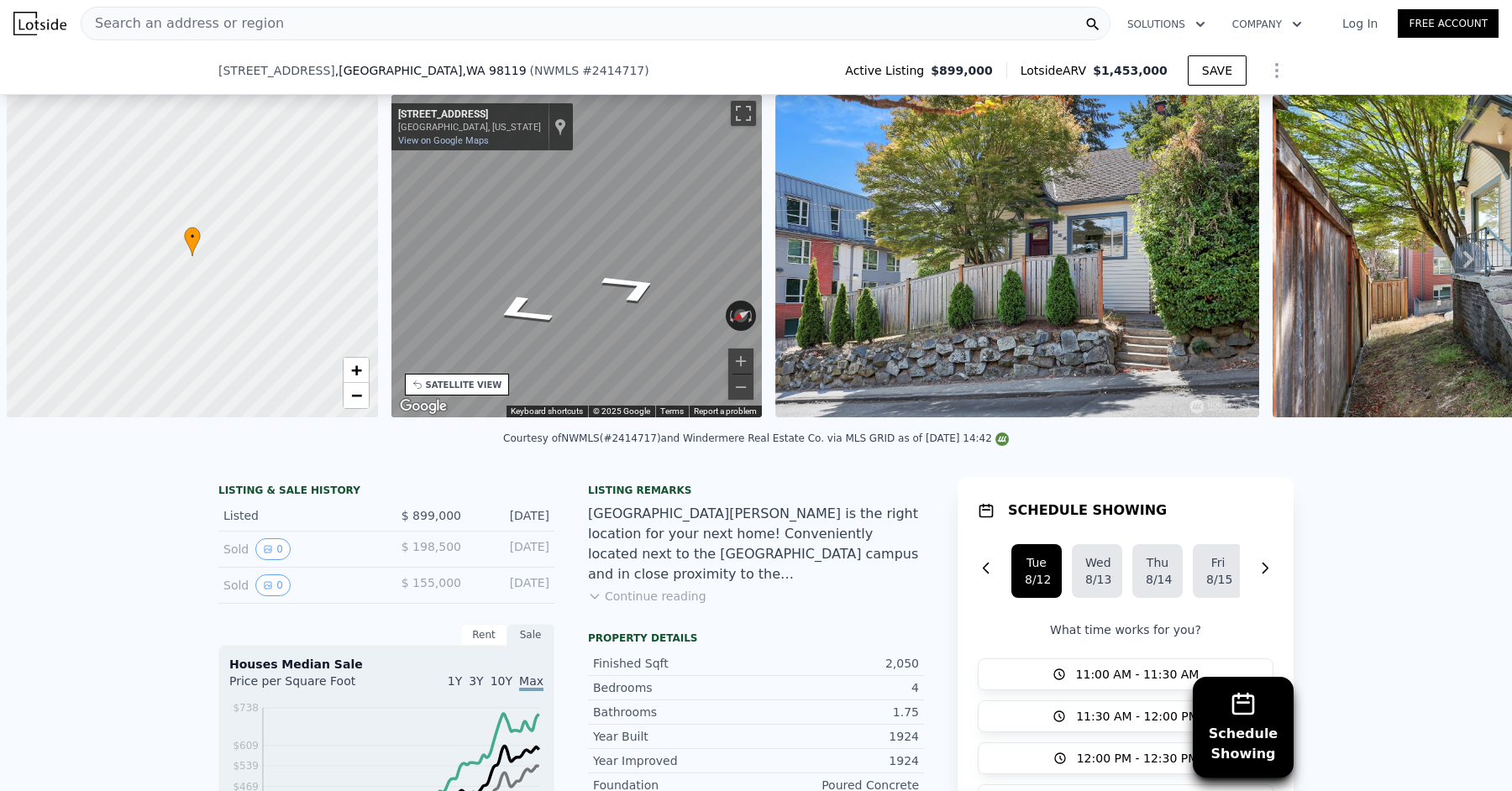
scroll to position [0, 6]
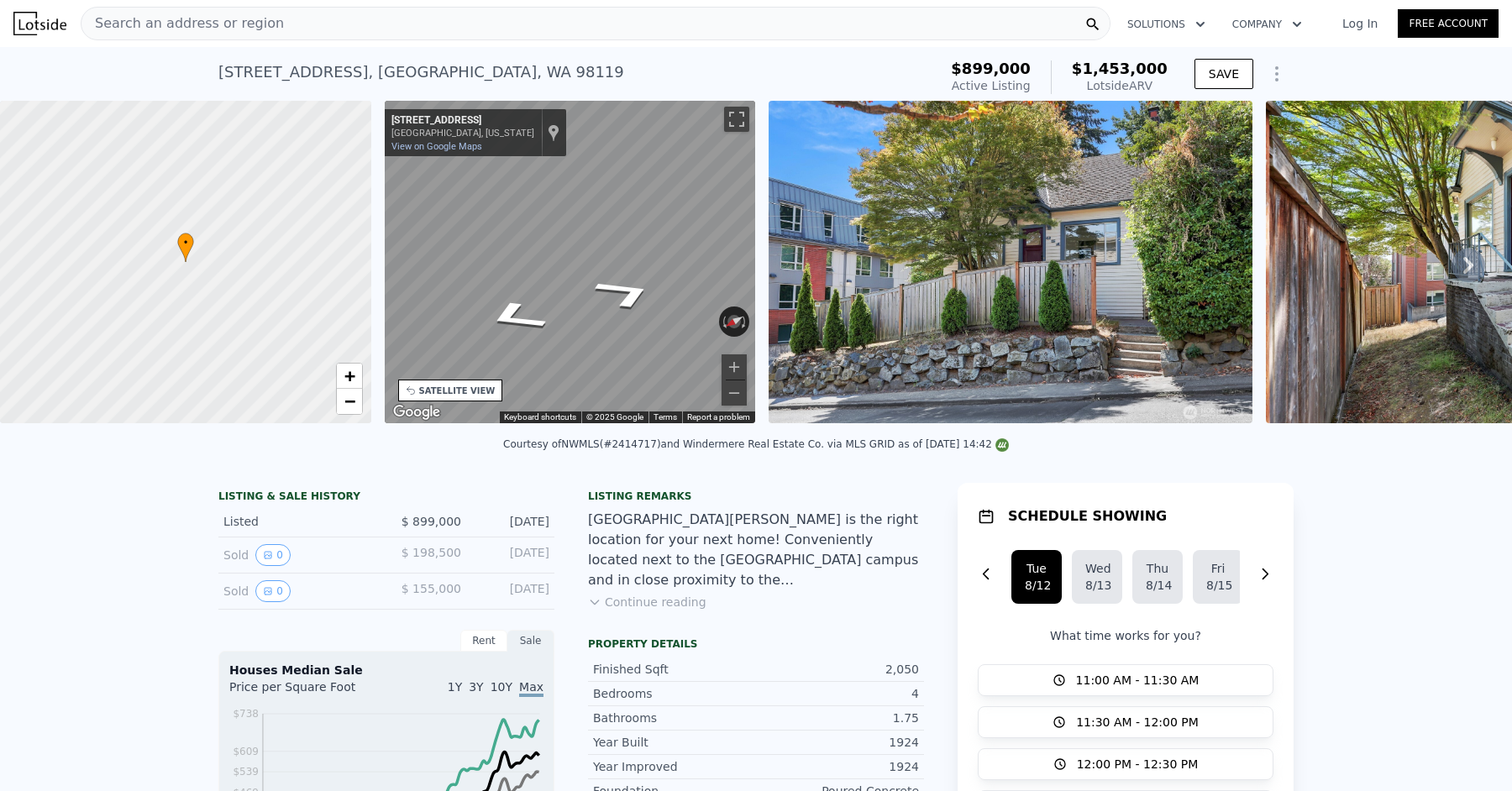
click at [309, 32] on div "Search an address or region" at bounding box center [595, 23] width 1029 height 33
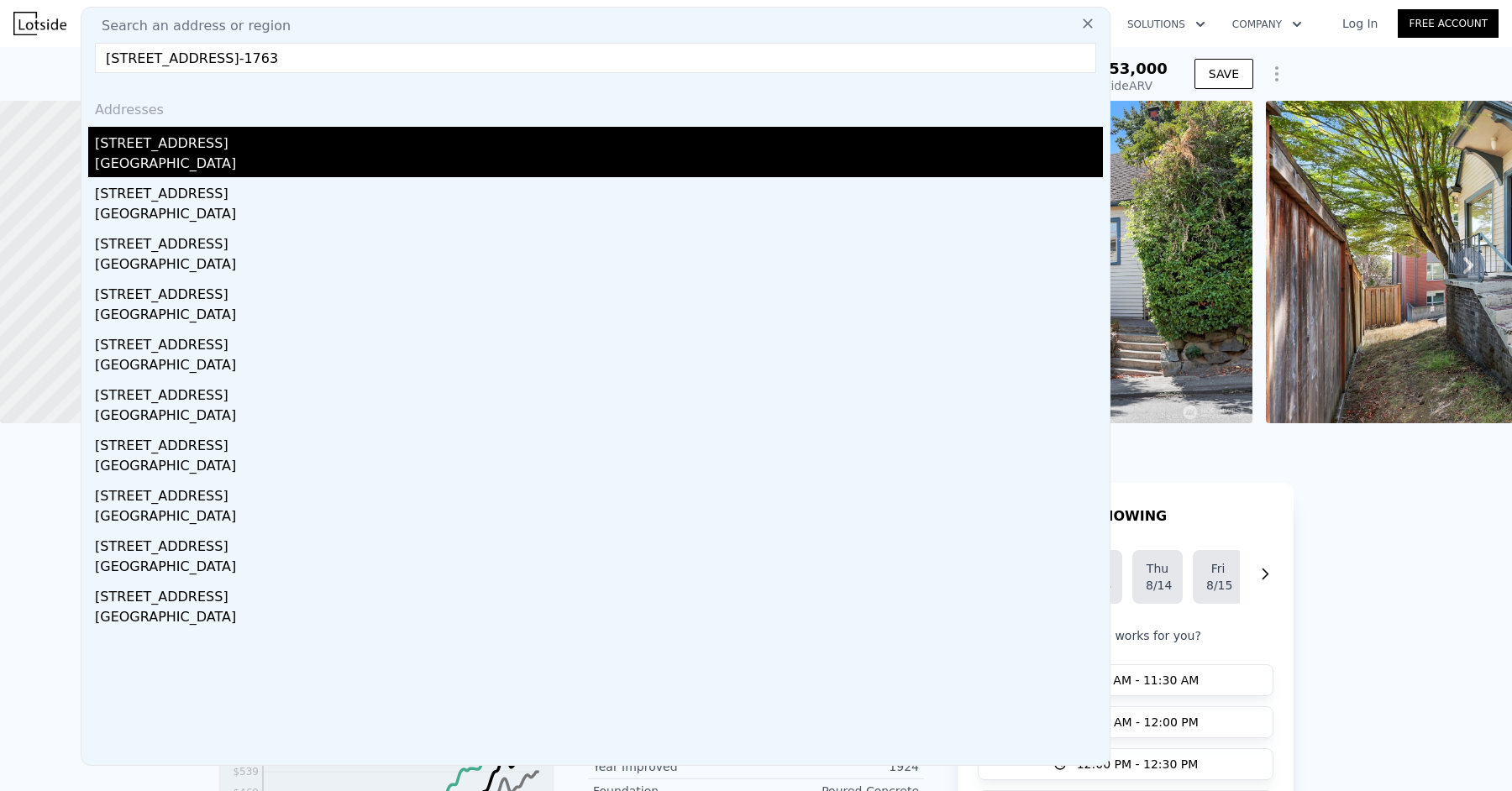
type input "8123 129th Place SE, Newcastle, WA 98056-1763"
click at [251, 140] on div "8123 129th Pl SE" at bounding box center [598, 141] width 1008 height 27
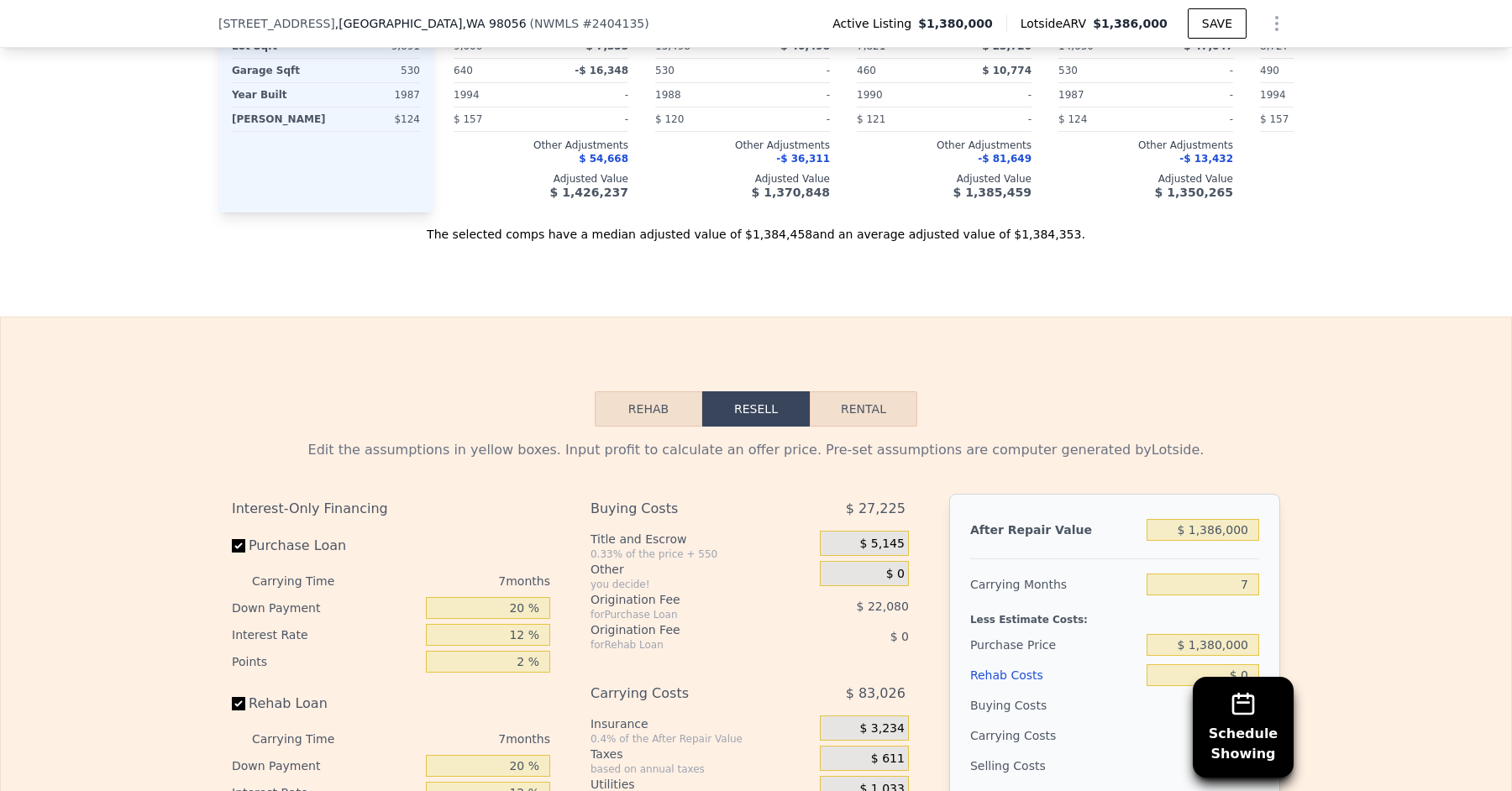
scroll to position [2725, 0]
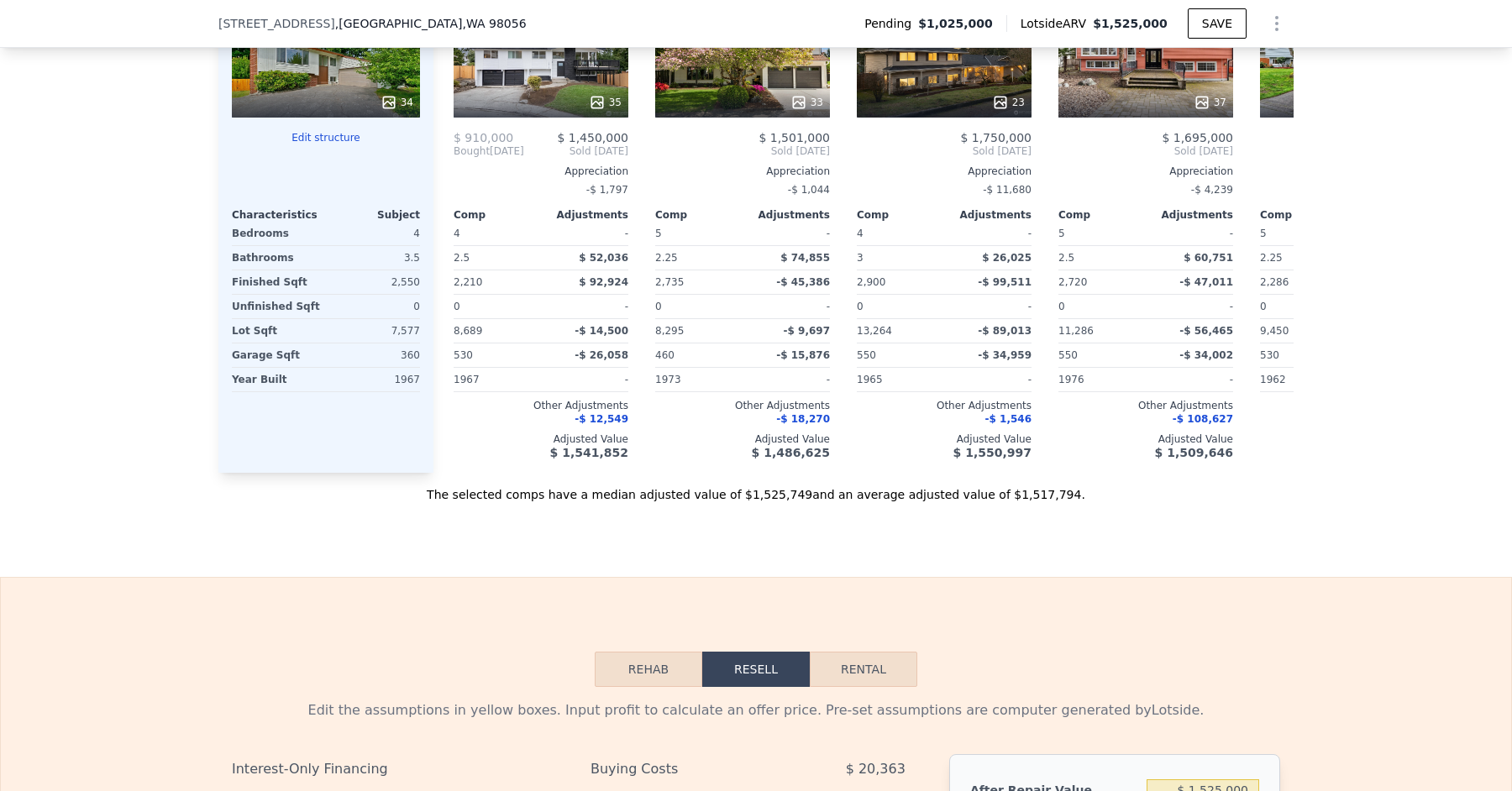
scroll to position [2605, 0]
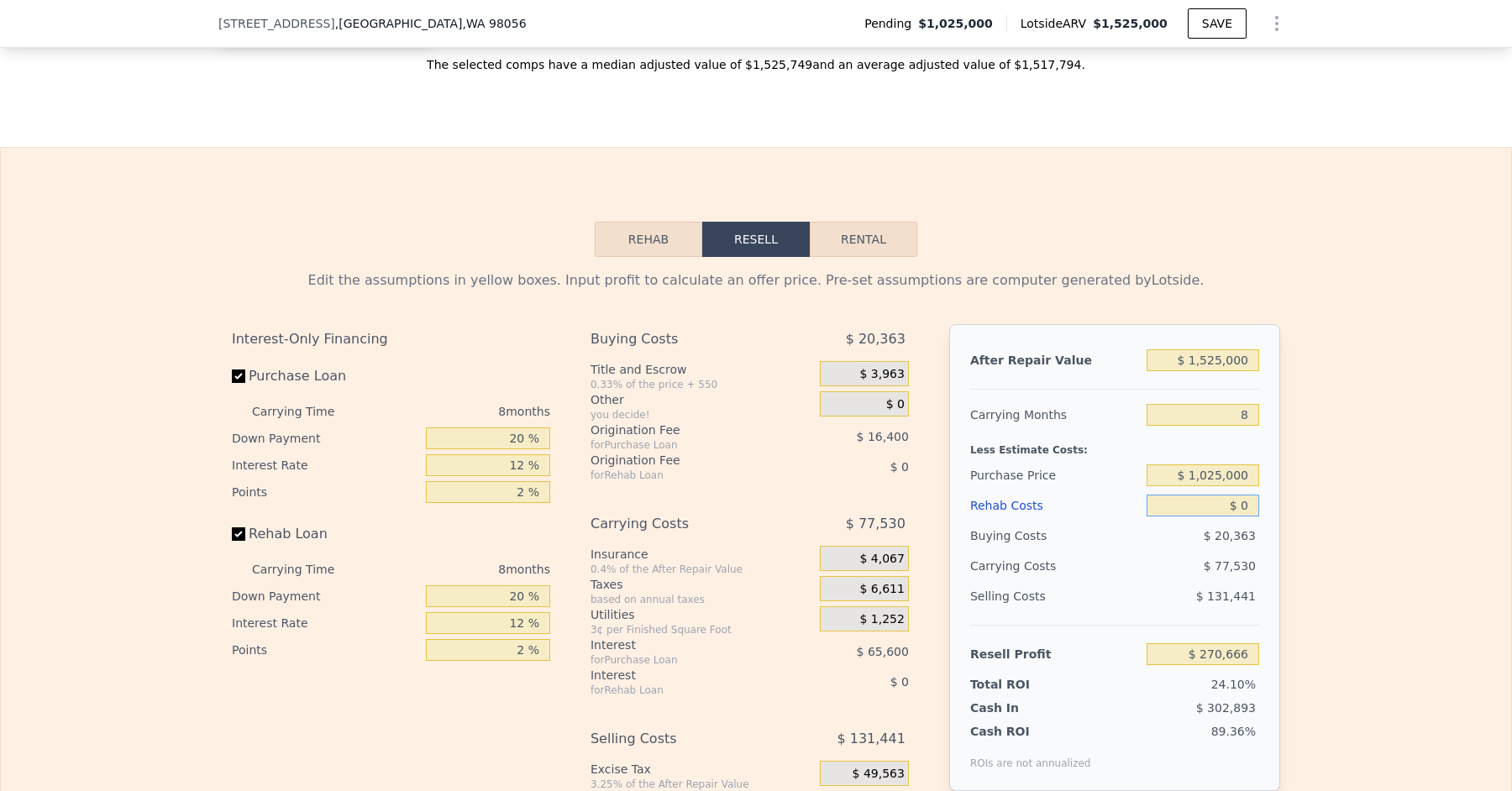
click at [1250, 494] on input "$ 0" at bounding box center [1203, 505] width 113 height 22
type input "$ 7"
type input "$ 270,659"
type input "$ 75"
type input "$ 270,582"
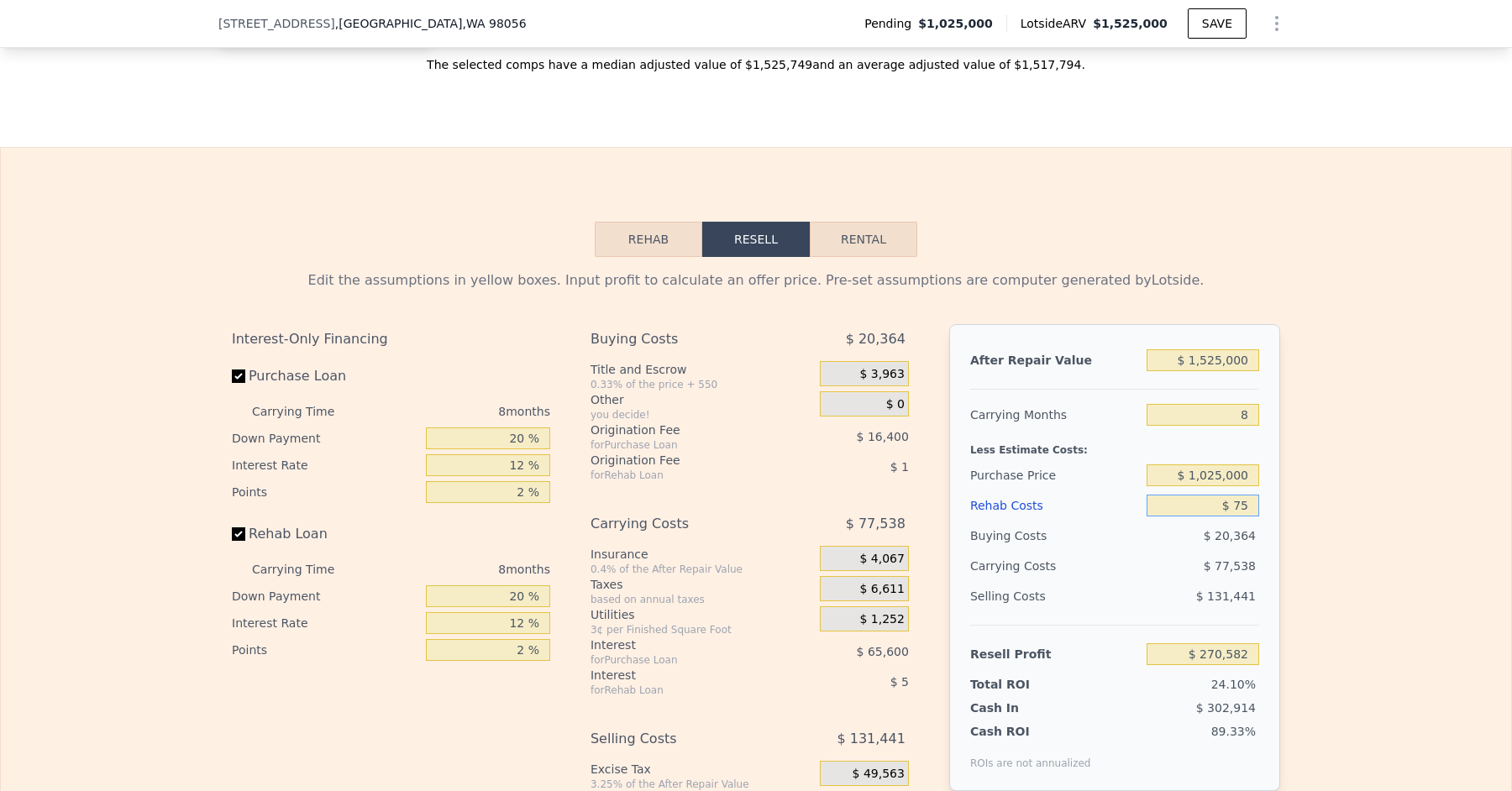
type input "$ 750"
type input "$ 269,856"
type input "$ 7,500"
type input "$ 262,566"
type input "$ 75,000"
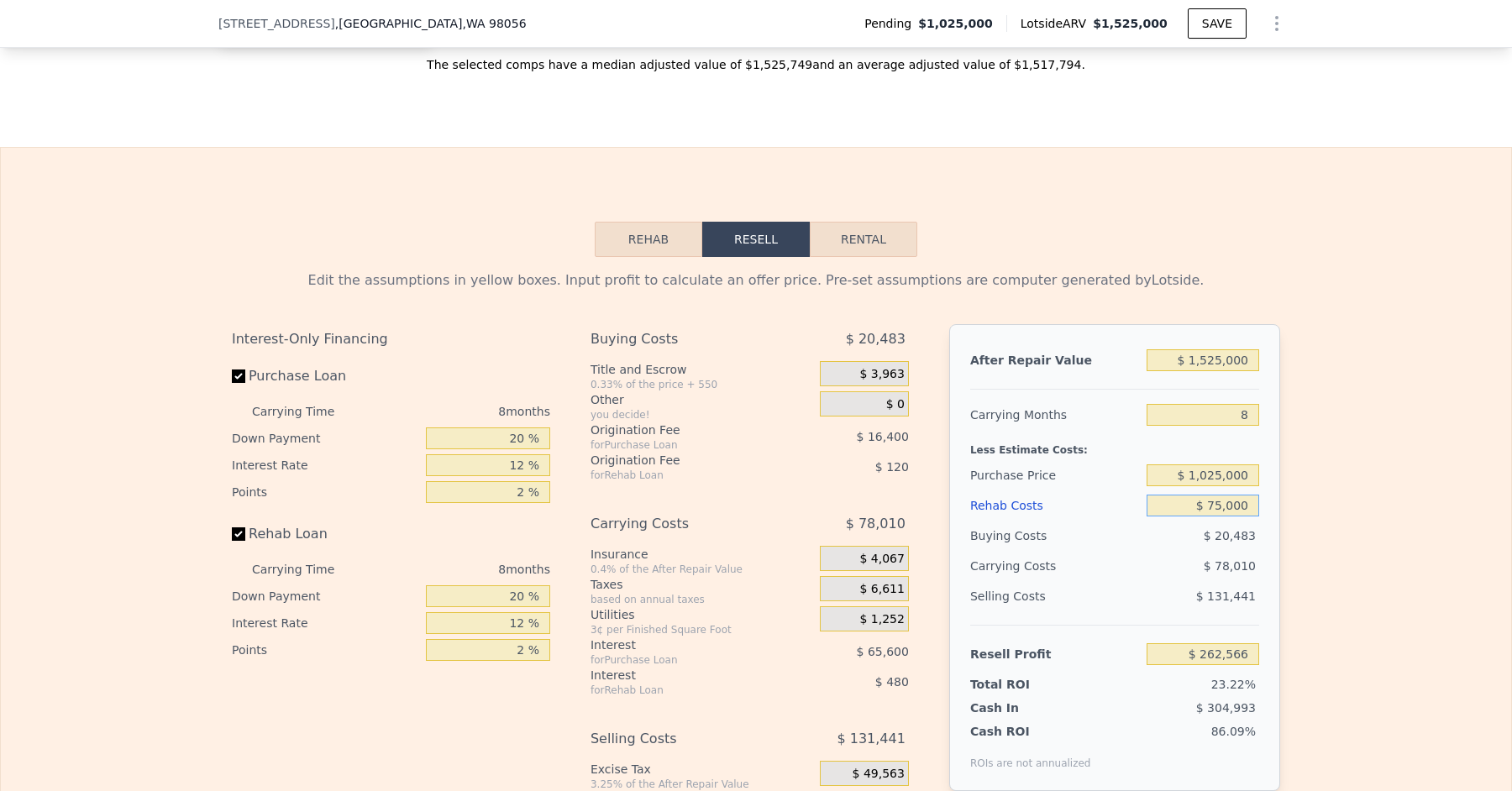
type input "$ 189,666"
type input "$ 750,000"
type input "-$ 539,334"
type input "$ 75,000"
type input "$ 189,666"
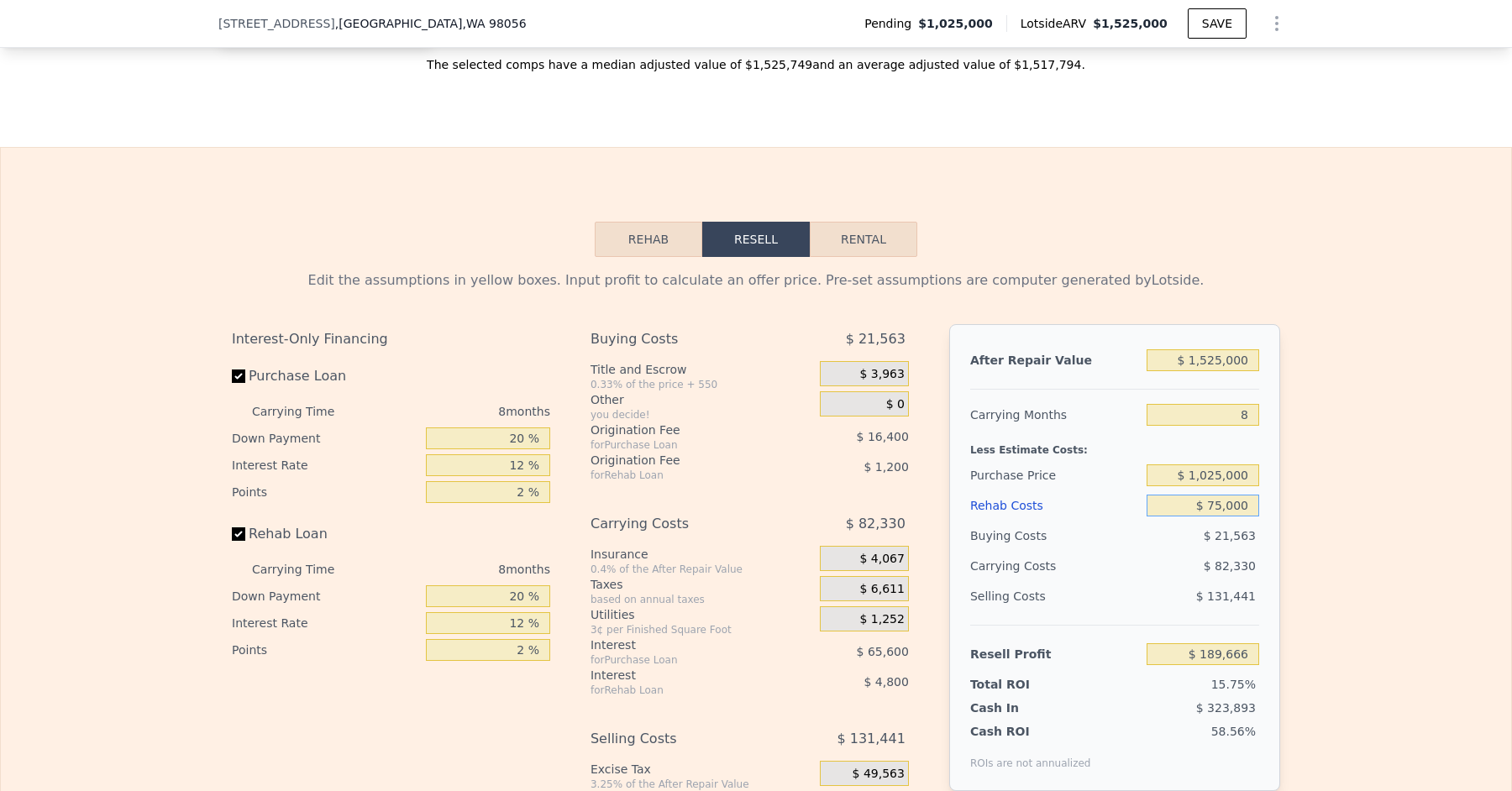
type input "$ 75,000"
click at [1250, 404] on input "8" at bounding box center [1203, 415] width 113 height 22
type input "5"
type input "$ 220,539"
type input "5"
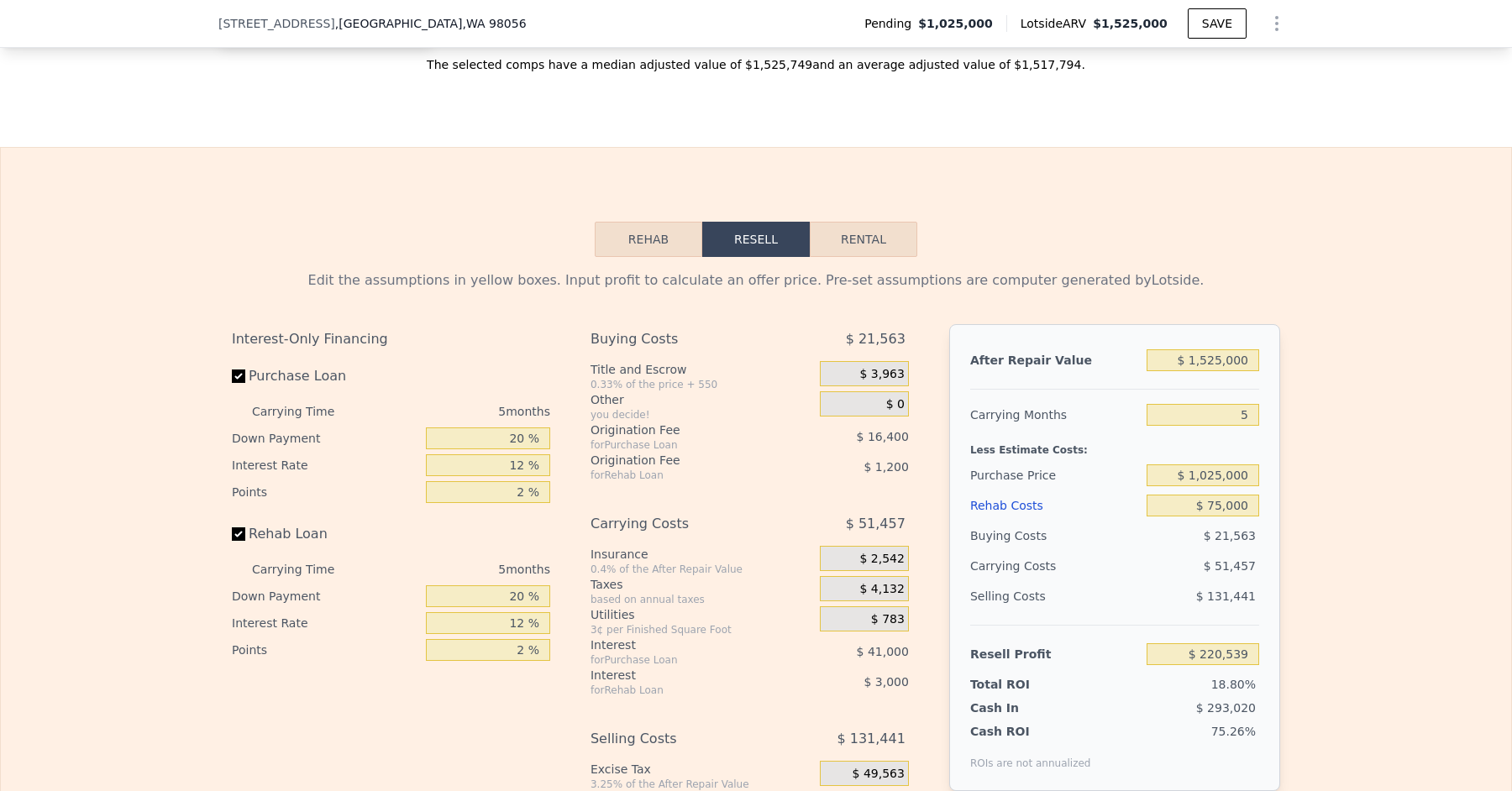
click at [1323, 413] on div "Edit the assumptions in yellow boxes. Input profit to calculate an offer price.…" at bounding box center [756, 569] width 1510 height 625
click at [1223, 349] on input "$ 1,525,000" at bounding box center [1203, 360] width 113 height 22
type input "$ 152,000"
type input "-$ 1,032,327"
type input "$ 15,000"
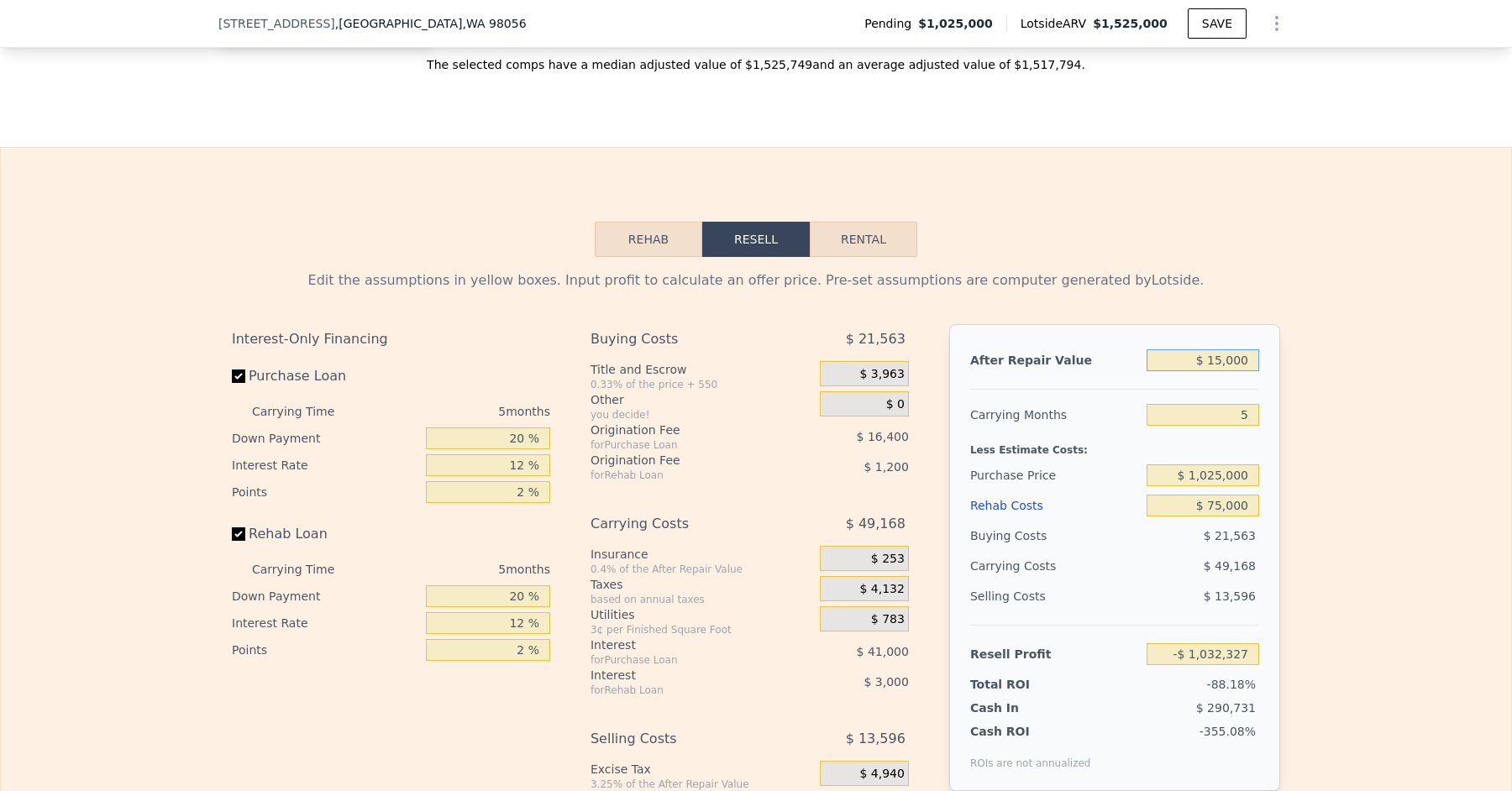
type input "-$ 1,157,341"
type input "$ 1,000"
type input "-$ 1,170,116"
type input "$ 14,000"
type input "-$ 1,158,253"
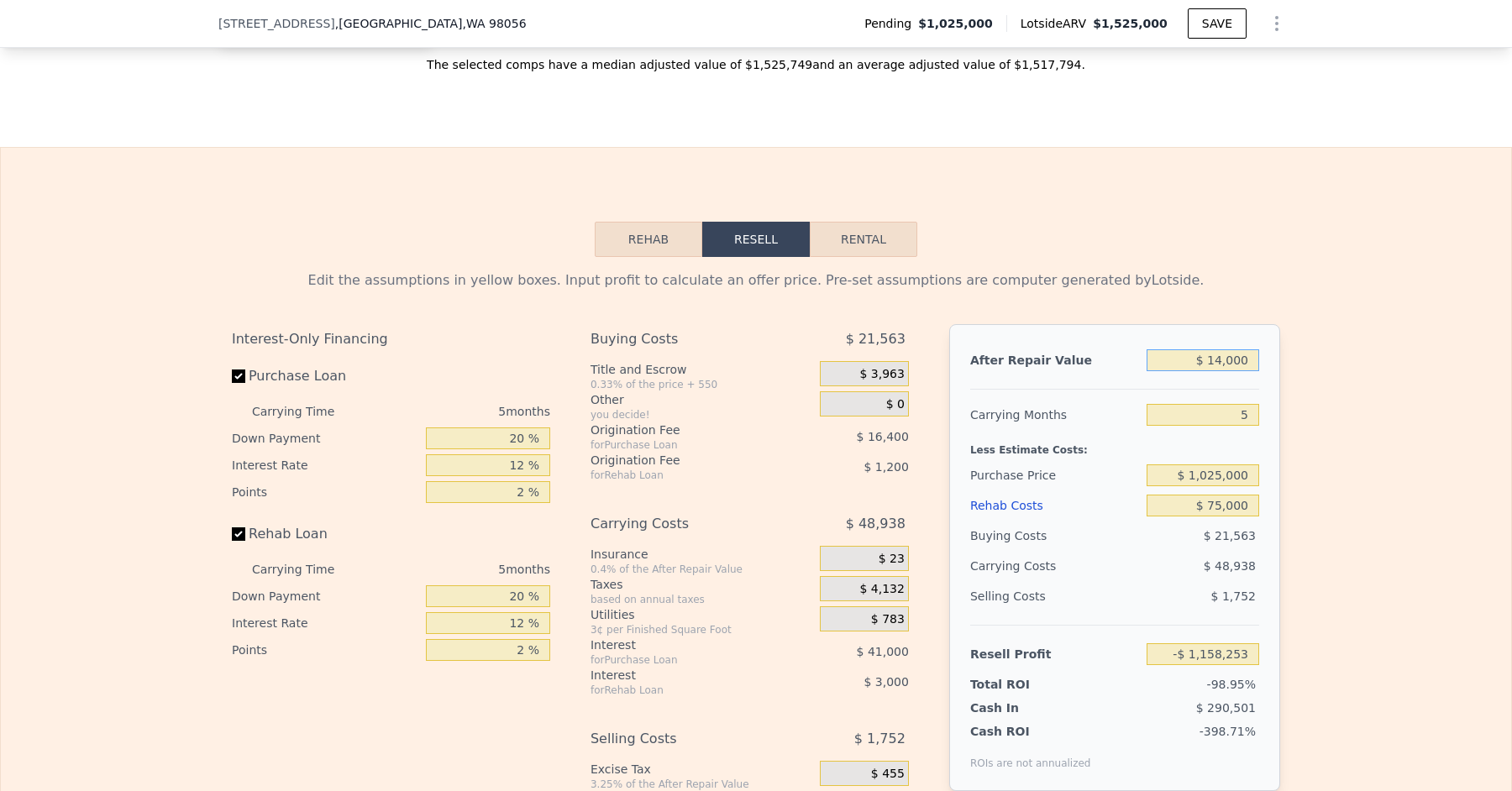
type input "$ 145,000"
type input "-$ 1,038,716"
type input "$ 1,450,000"
type input "$ 152,101"
type input "$ 1,450,000"
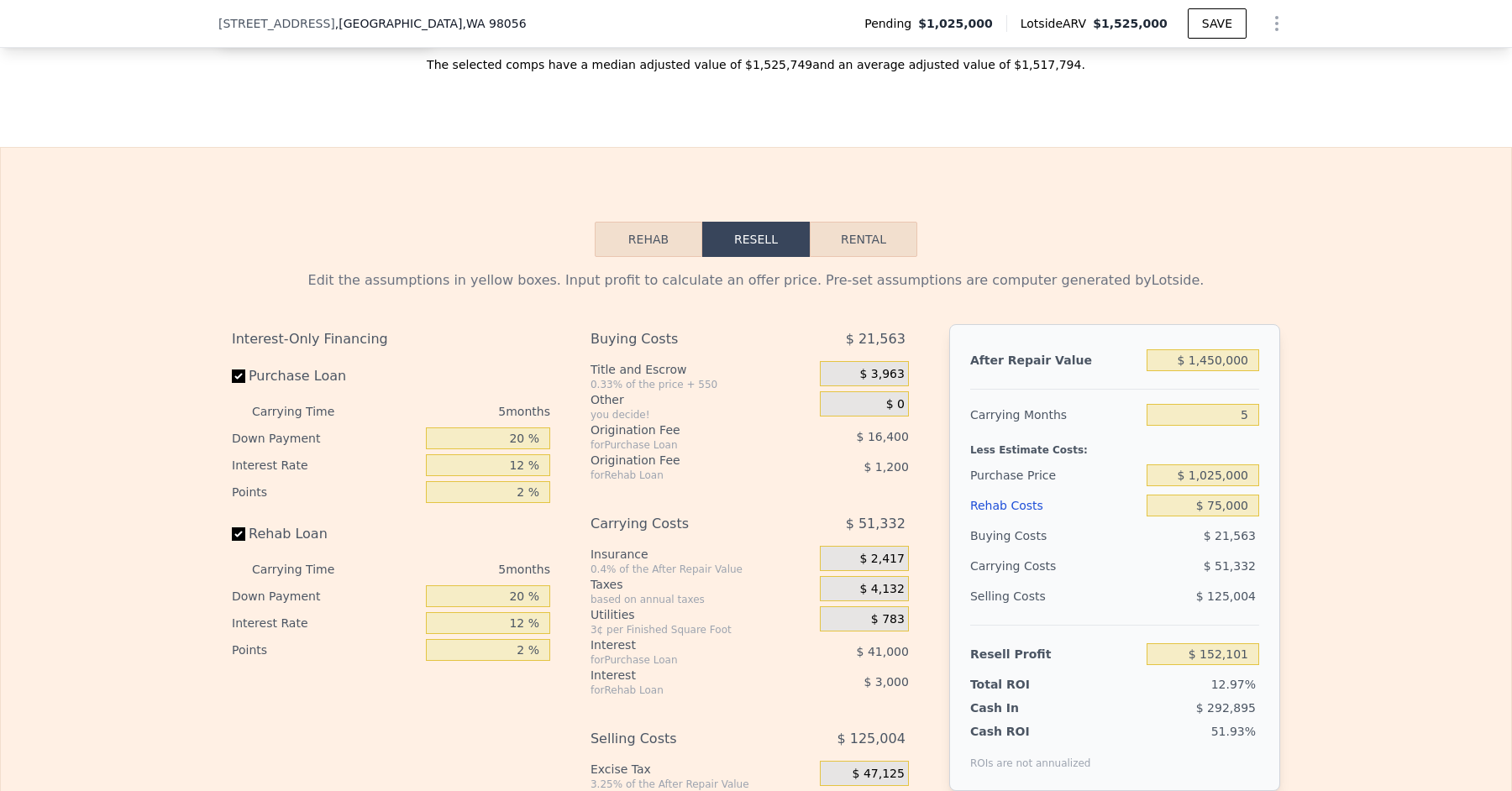
click at [1350, 381] on div "Edit the assumptions in yellow boxes. Input profit to calculate an offer price.…" at bounding box center [756, 569] width 1510 height 625
